Goal: Task Accomplishment & Management: Manage account settings

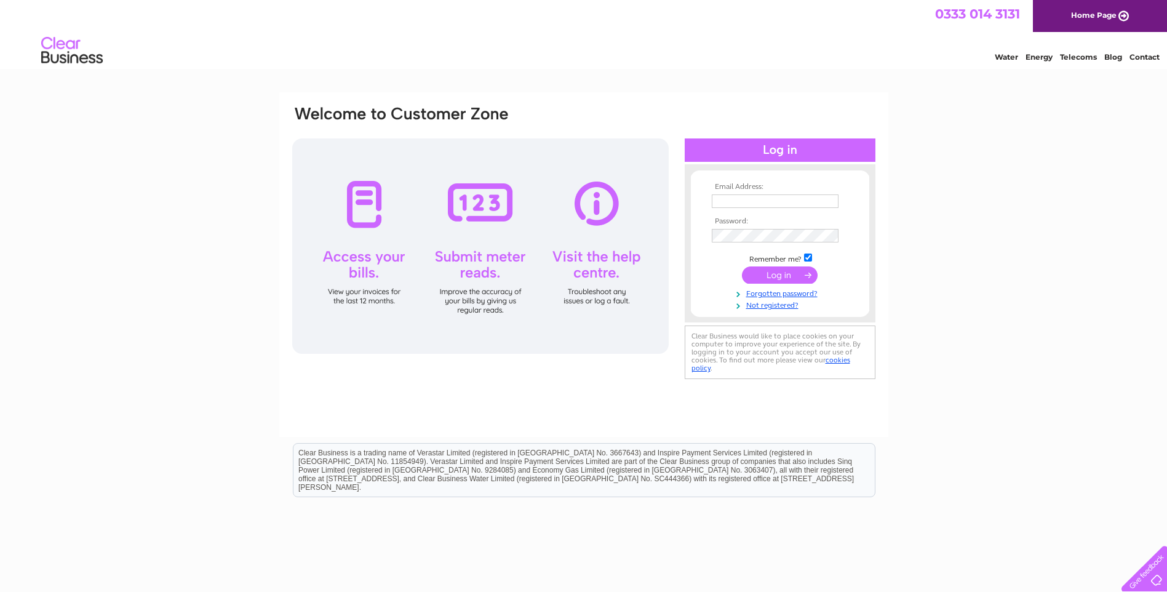
type input "n.fraser@firsttechltd.com"
click at [770, 279] on input "submit" at bounding box center [780, 274] width 76 height 17
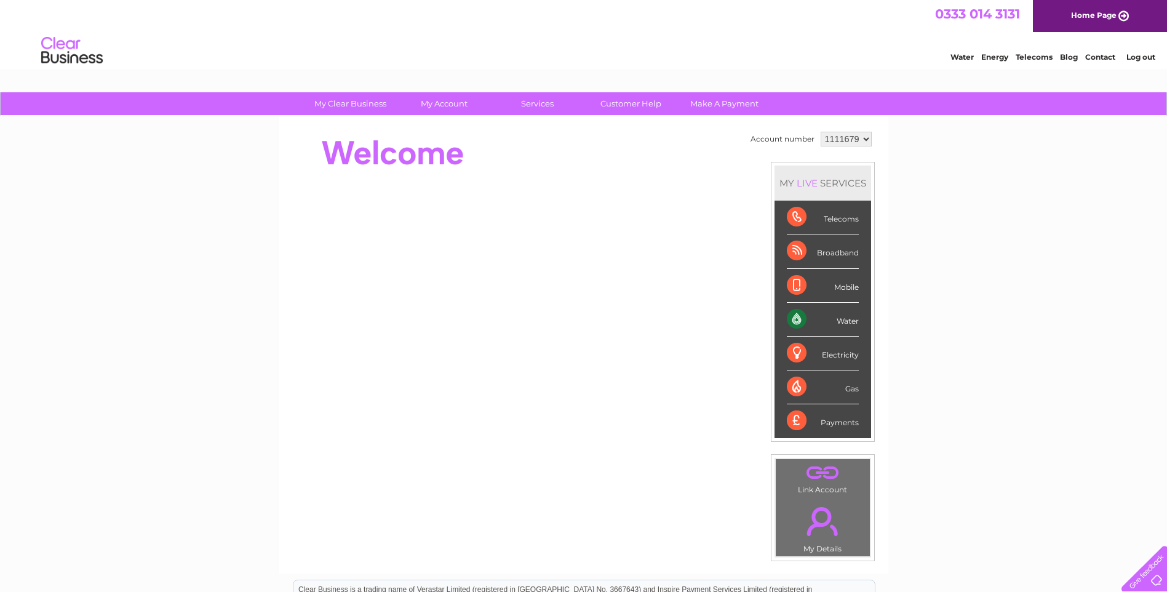
click at [851, 320] on div "Water" at bounding box center [823, 320] width 72 height 34
click at [794, 315] on div "Water" at bounding box center [823, 320] width 72 height 34
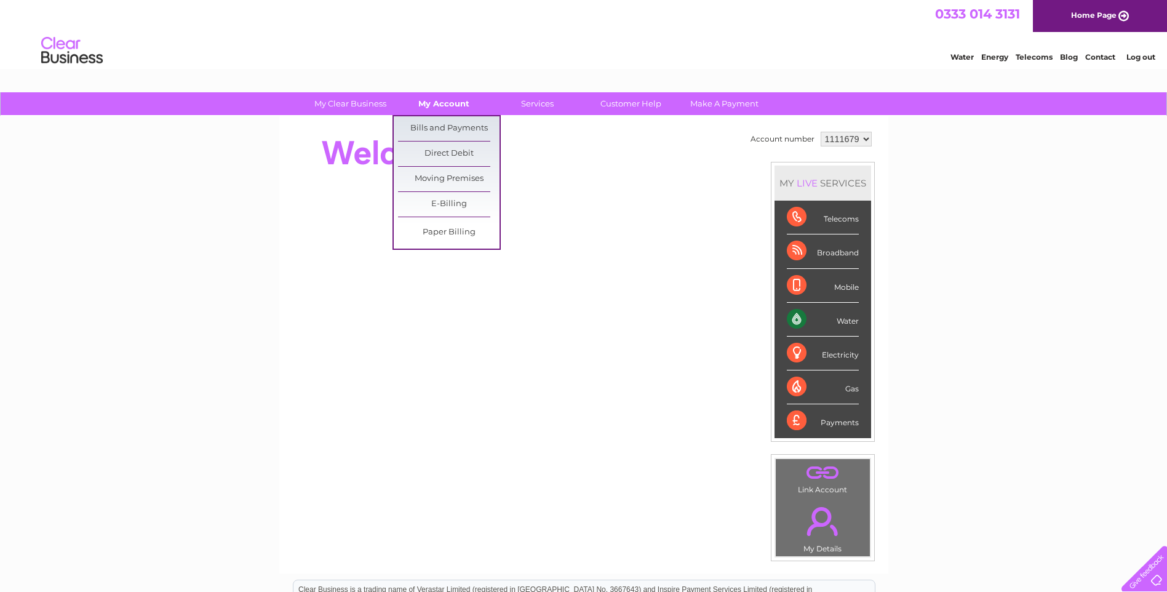
click at [435, 103] on link "My Account" at bounding box center [443, 103] width 101 height 23
click at [443, 126] on link "Bills and Payments" at bounding box center [448, 128] width 101 height 25
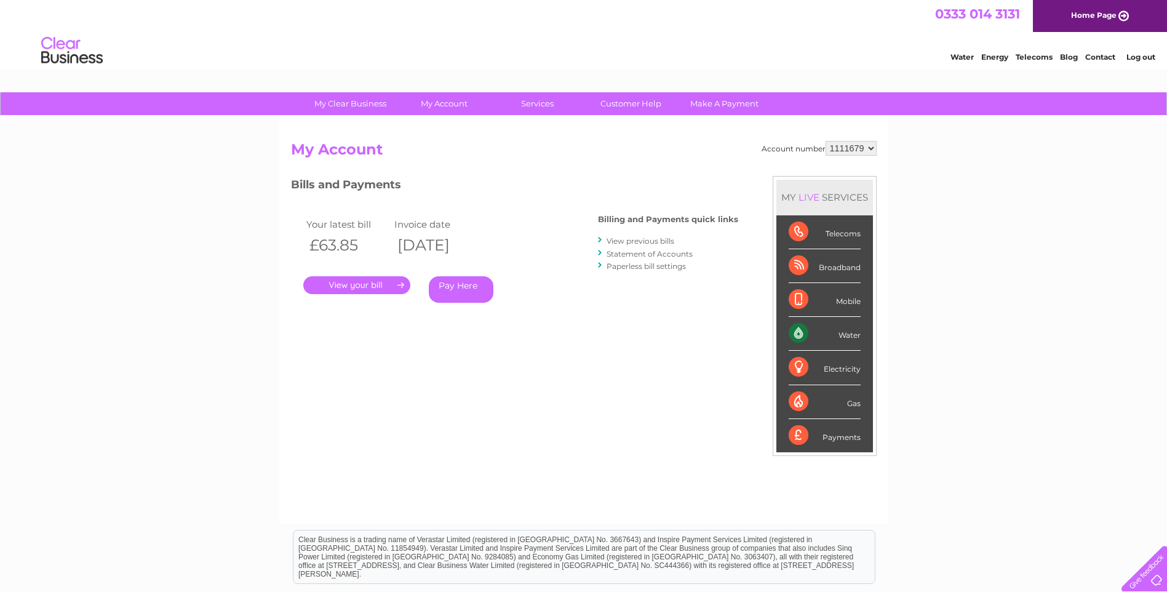
click at [362, 287] on link "." at bounding box center [356, 285] width 107 height 18
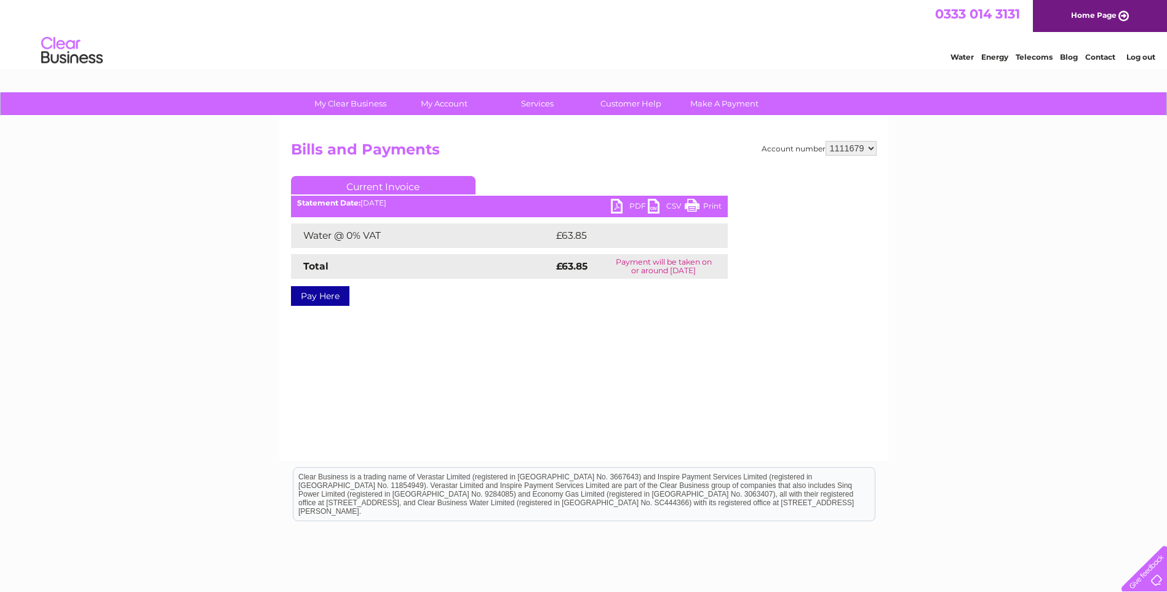
click at [621, 204] on link "PDF" at bounding box center [629, 208] width 37 height 18
click at [871, 146] on select "1111679 1145062" at bounding box center [850, 148] width 51 height 15
select select "1145062"
click at [826, 141] on select "1111679 1145062" at bounding box center [850, 148] width 51 height 15
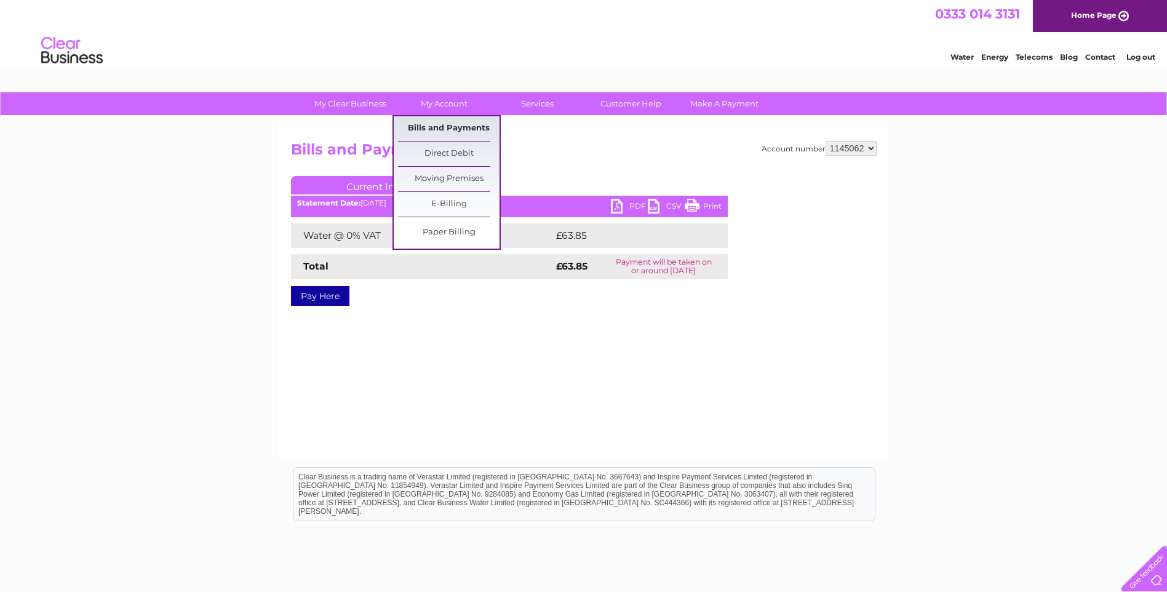
click at [445, 126] on link "Bills and Payments" at bounding box center [448, 128] width 101 height 25
click at [447, 129] on link "Bills and Payments" at bounding box center [448, 128] width 101 height 25
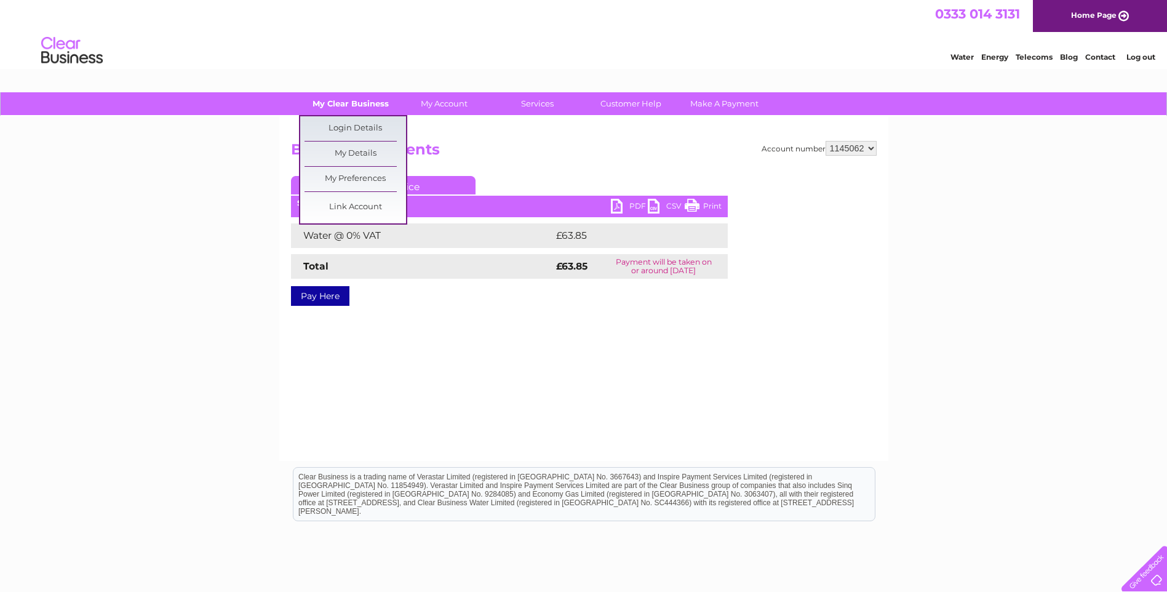
click at [352, 102] on link "My Clear Business" at bounding box center [350, 103] width 101 height 23
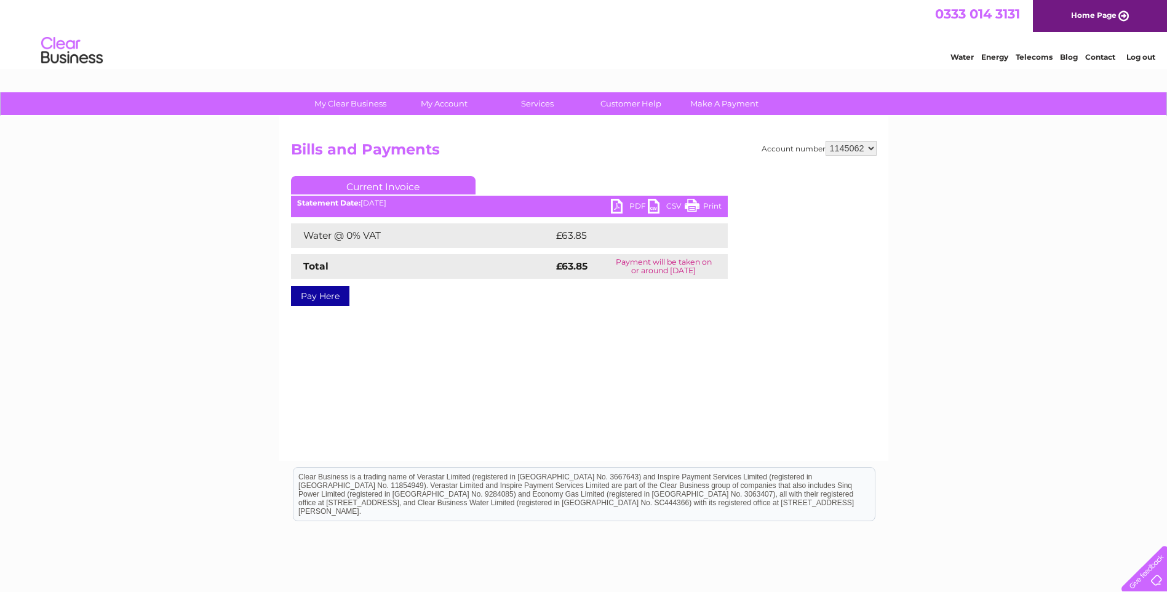
click at [1145, 57] on link "Log out" at bounding box center [1140, 56] width 29 height 9
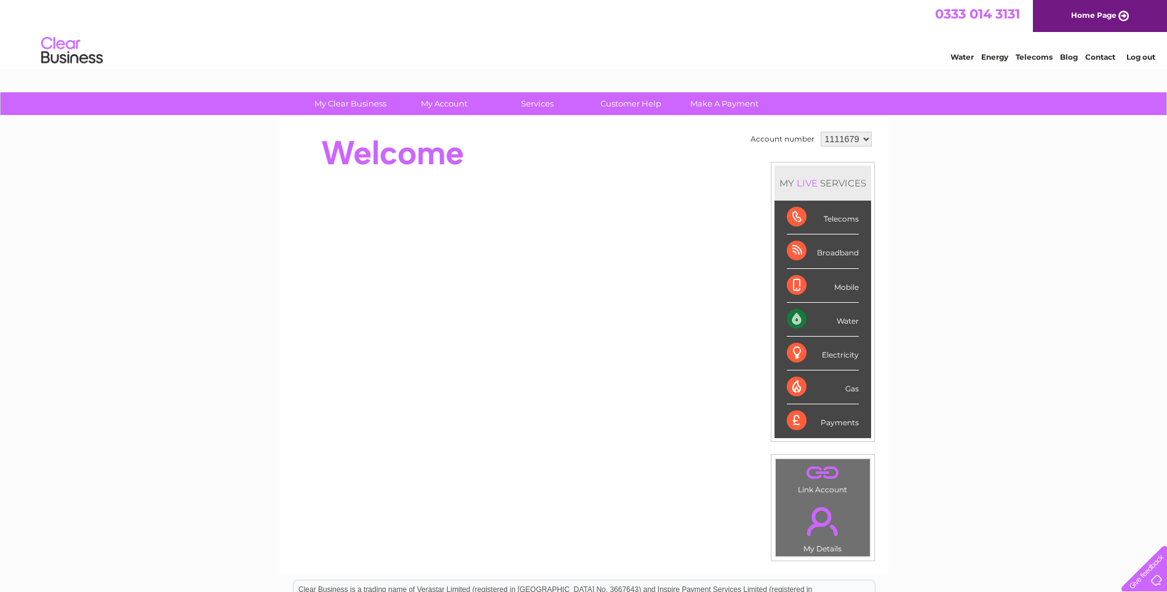
click at [867, 138] on select "1111679 1145062" at bounding box center [845, 139] width 51 height 15
select select "1145062"
click at [820, 132] on select "1111679 1145062" at bounding box center [845, 139] width 51 height 15
click at [448, 105] on link "My Account" at bounding box center [443, 103] width 101 height 23
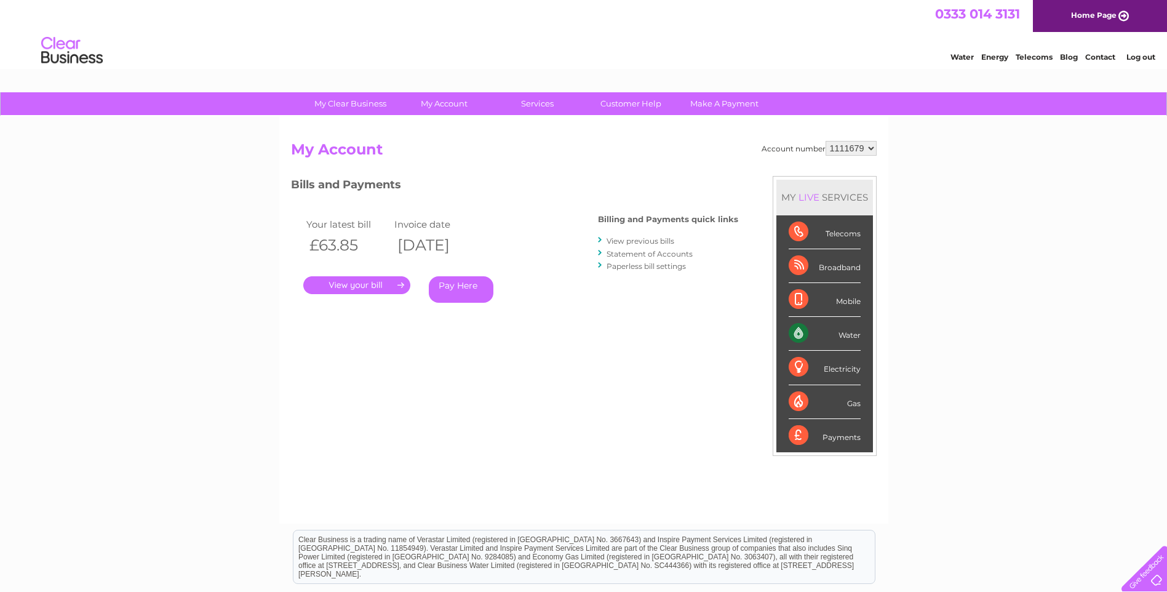
click at [871, 146] on select "1111679 1145062" at bounding box center [850, 148] width 51 height 15
select select "1145062"
click at [826, 141] on select "1111679 1145062" at bounding box center [850, 148] width 51 height 15
click at [338, 285] on link "." at bounding box center [356, 285] width 107 height 18
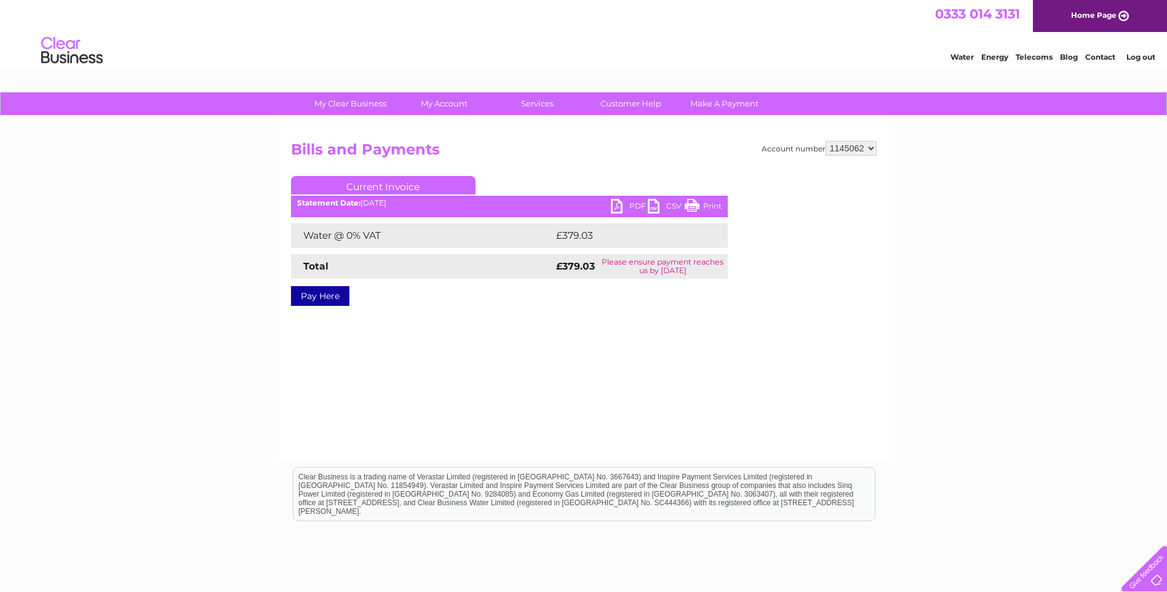
click at [631, 203] on link "PDF" at bounding box center [629, 208] width 37 height 18
click at [1142, 56] on link "Log out" at bounding box center [1140, 56] width 29 height 9
